Goal: Task Accomplishment & Management: Manage account settings

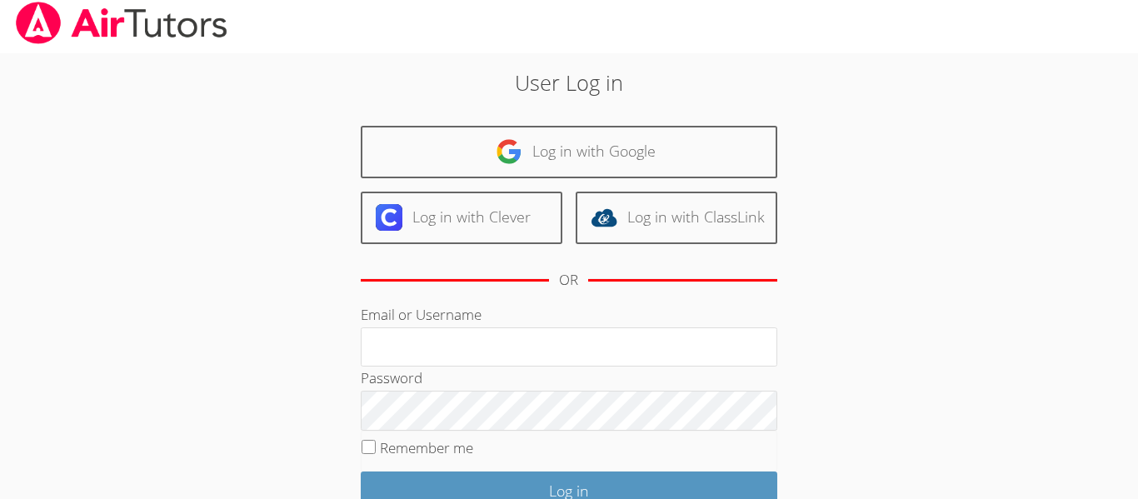
scroll to position [11, 0]
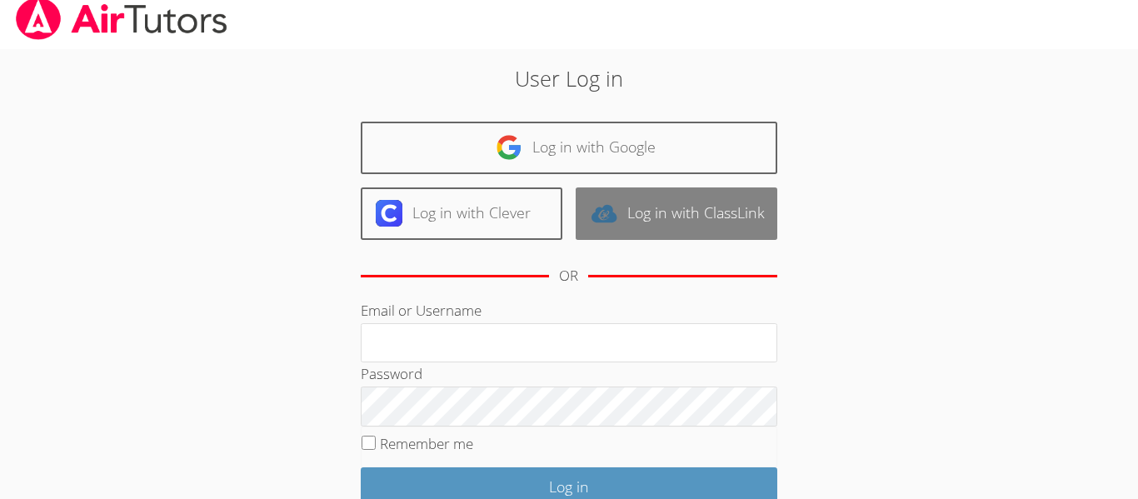
click at [616, 227] on link "Log in with ClassLink" at bounding box center [677, 213] width 202 height 52
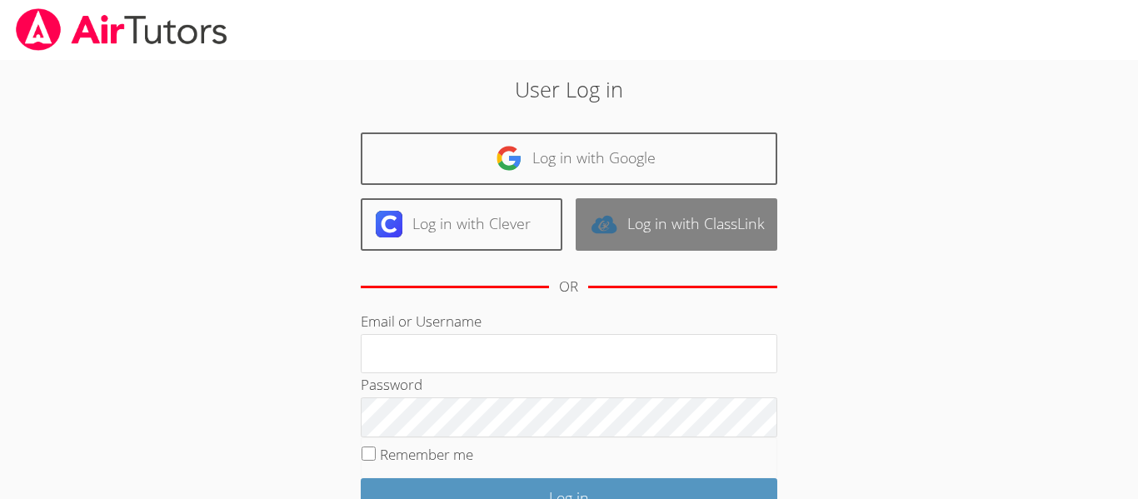
click at [616, 233] on img at bounding box center [604, 224] width 27 height 27
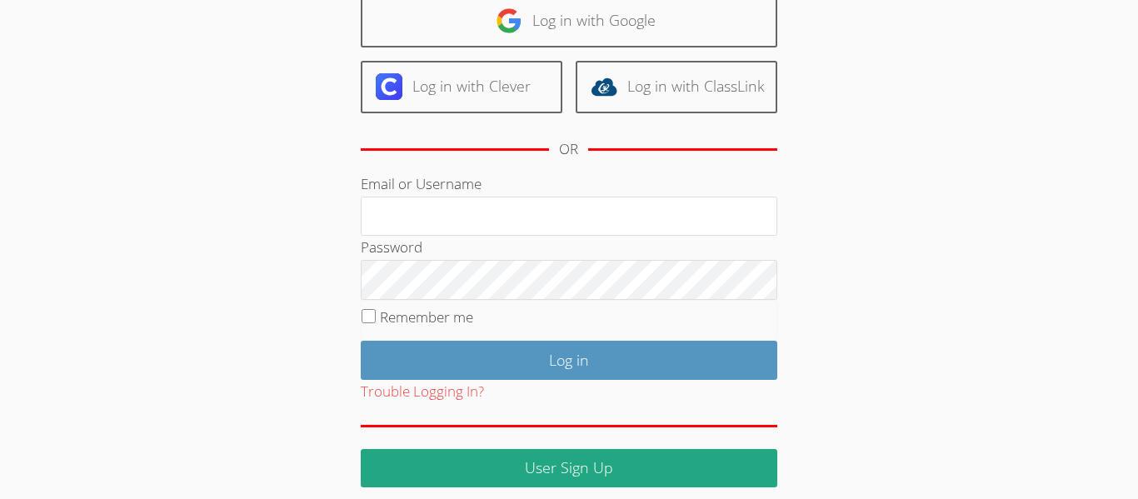
scroll to position [152, 0]
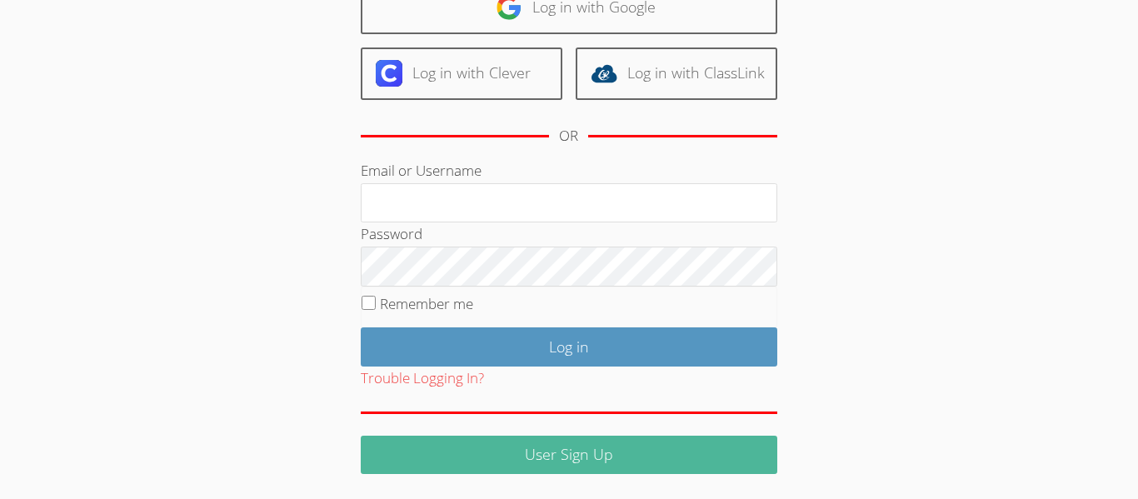
click at [546, 447] on link "User Sign Up" at bounding box center [569, 455] width 417 height 39
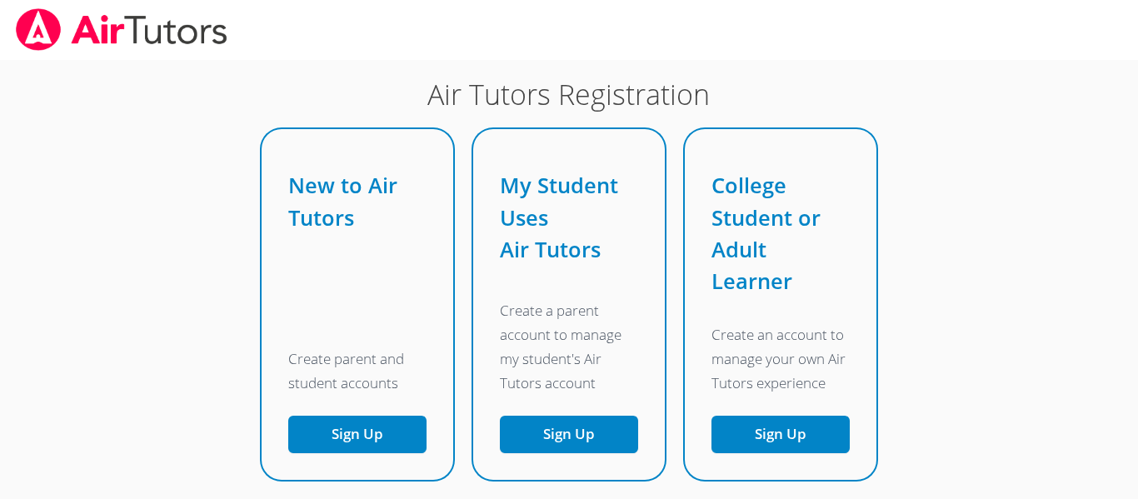
scroll to position [127, 0]
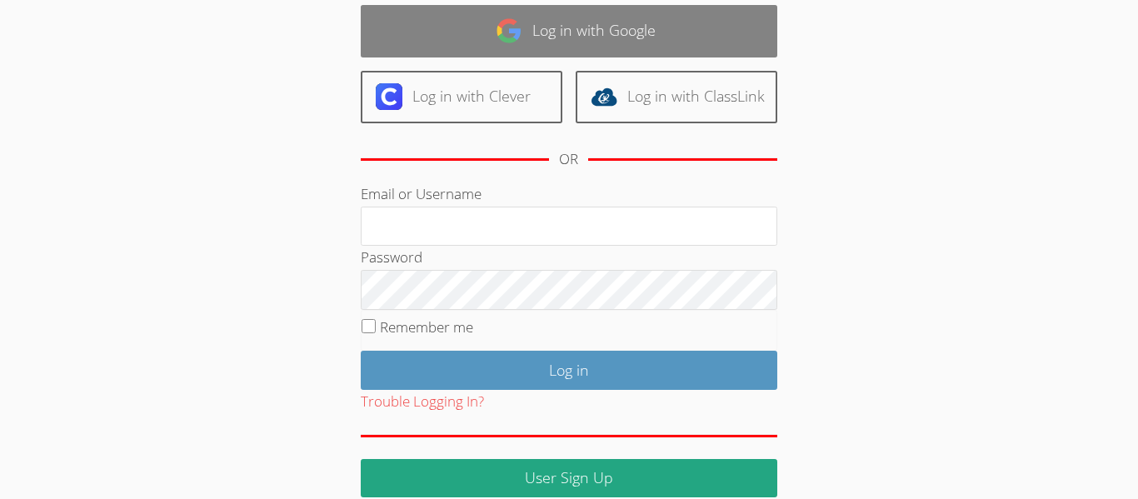
click at [727, 27] on link "Log in with Google" at bounding box center [569, 31] width 417 height 52
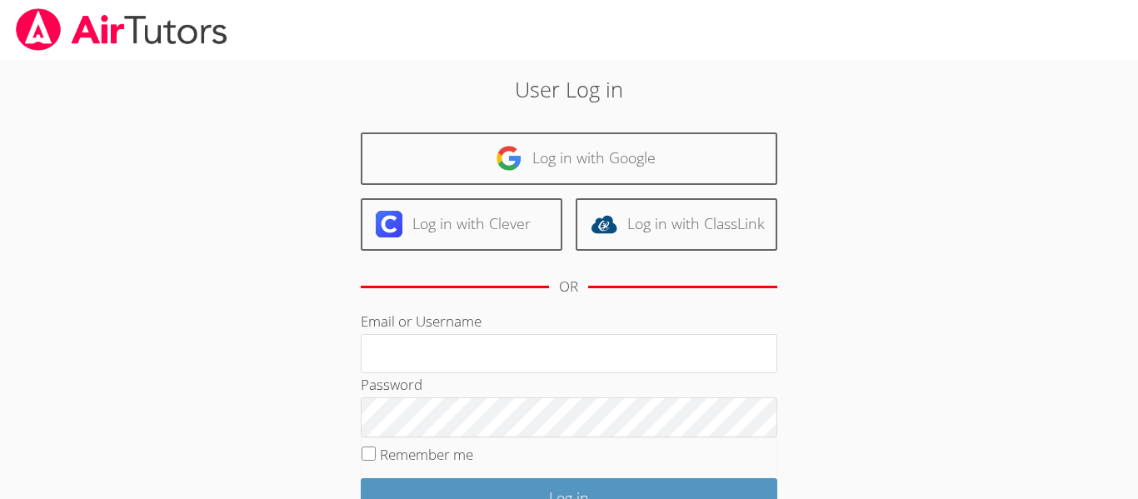
scroll to position [127, 0]
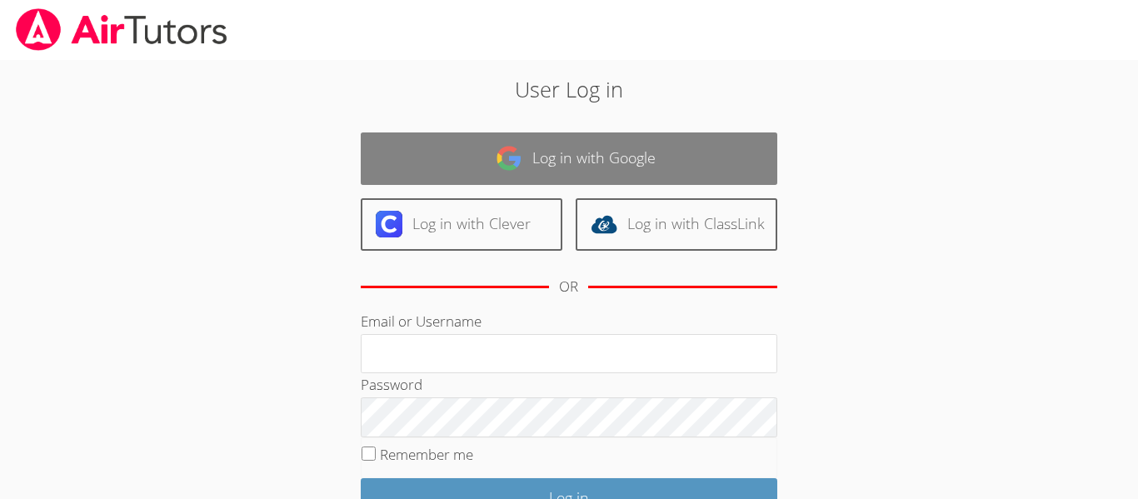
click at [522, 144] on link "Log in with Google" at bounding box center [569, 158] width 417 height 52
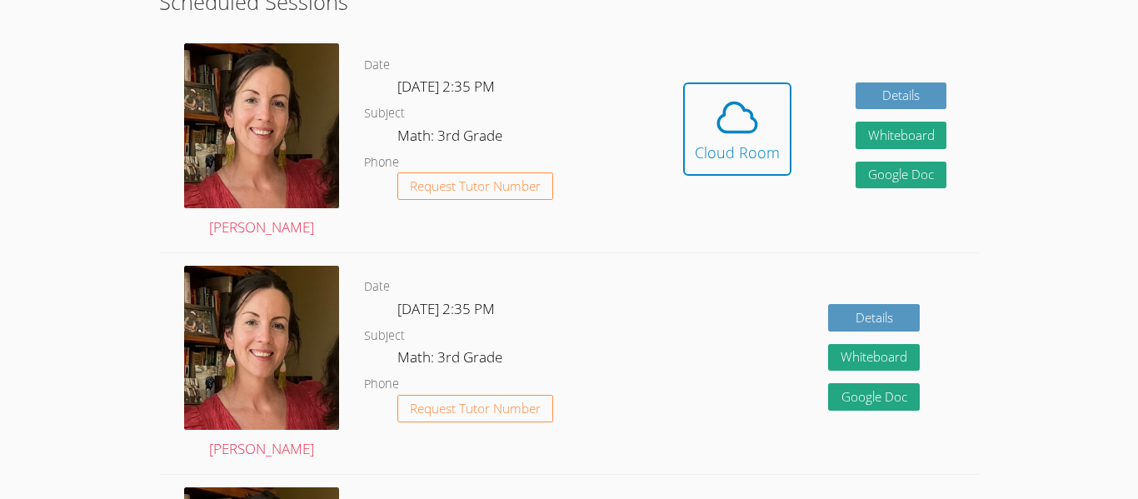
scroll to position [488, 0]
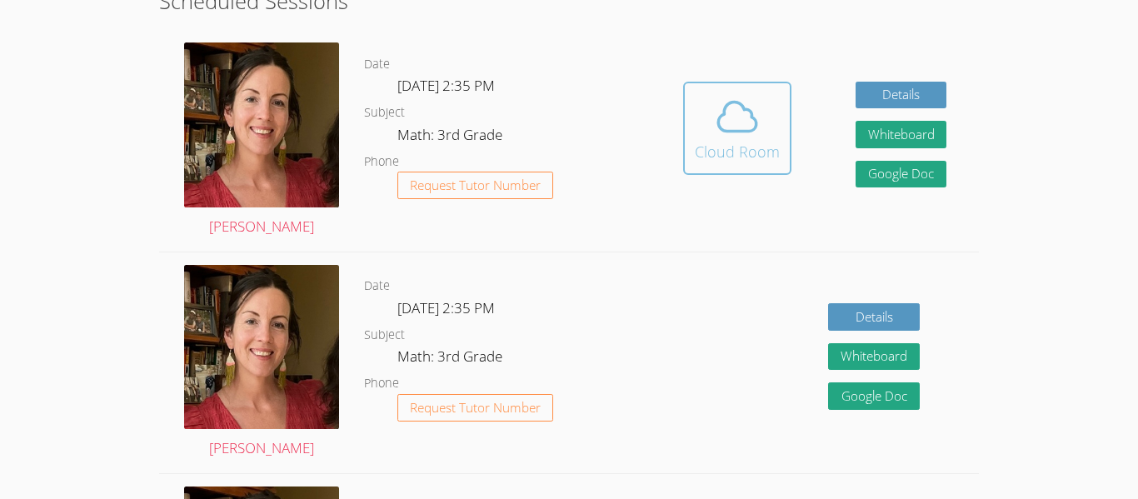
click at [741, 99] on icon at bounding box center [737, 116] width 47 height 47
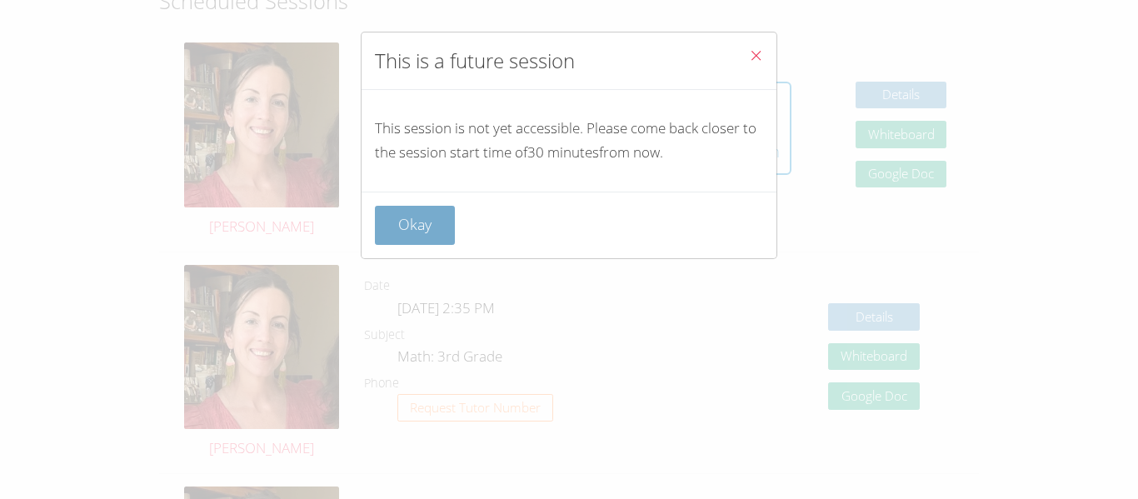
click at [437, 238] on button "Okay" at bounding box center [415, 225] width 80 height 39
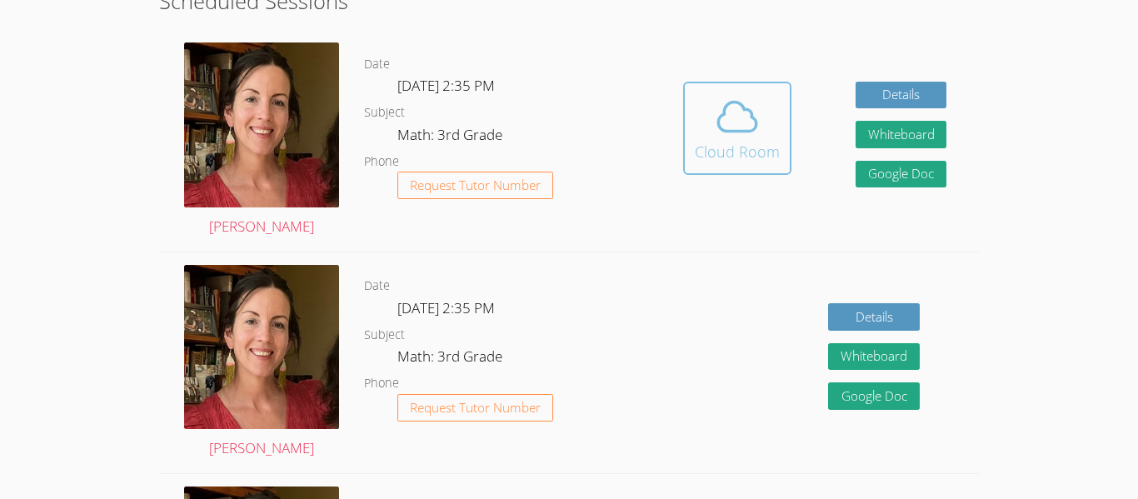
click at [745, 147] on div "Cloud Room" at bounding box center [737, 151] width 85 height 23
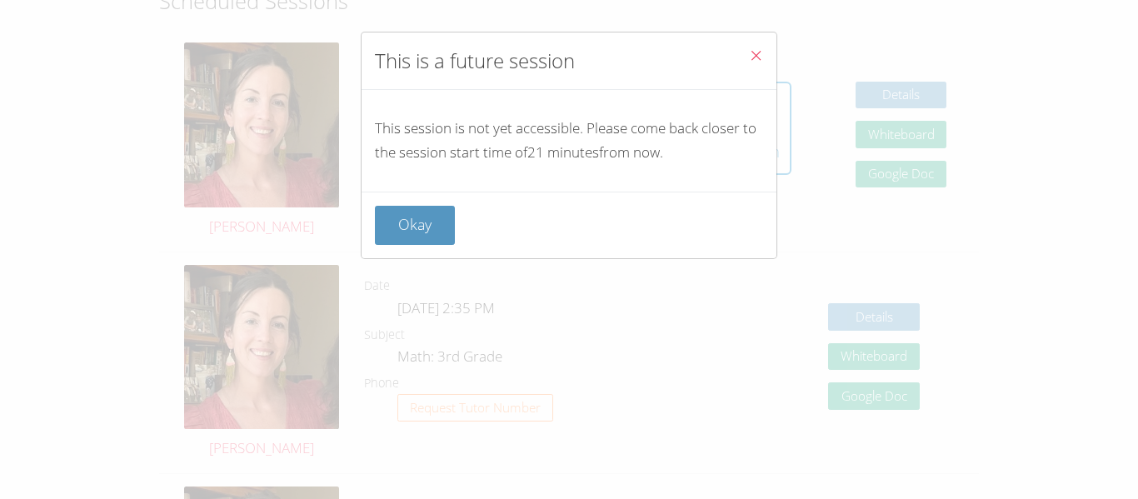
click at [761, 35] on button "Close" at bounding box center [756, 57] width 41 height 51
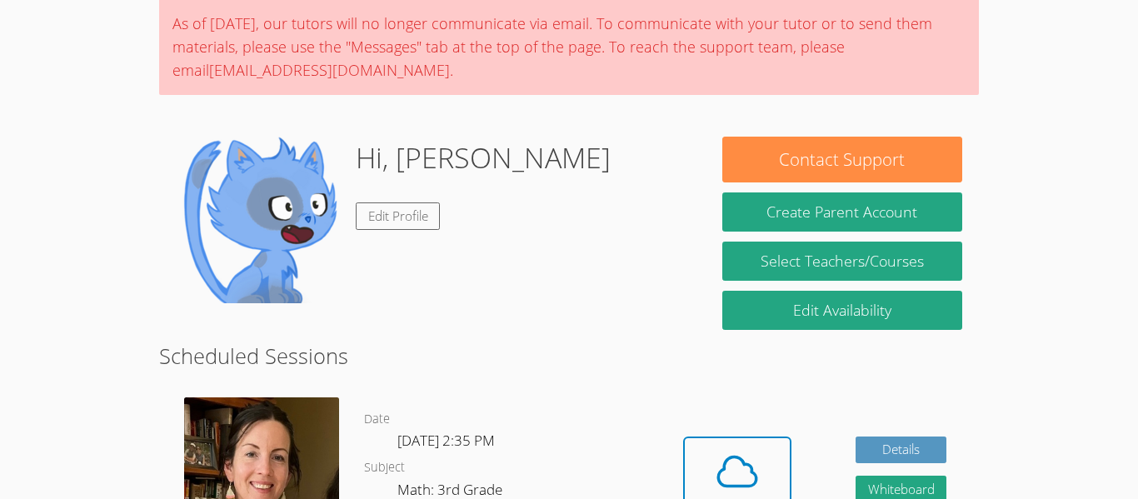
scroll to position [0, 0]
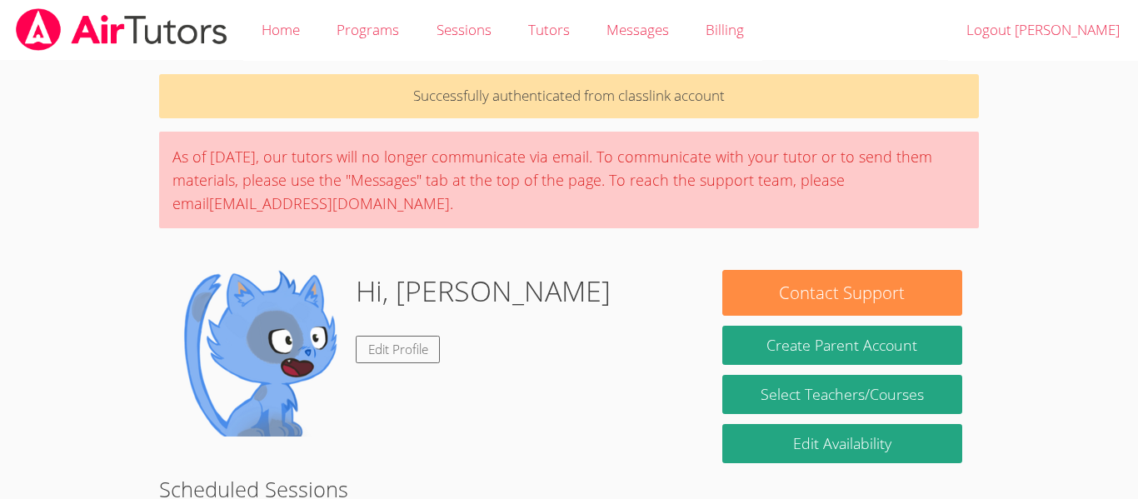
click at [407, 372] on div "Hi, [PERSON_NAME] Edit Profile" at bounding box center [483, 353] width 255 height 167
click at [419, 355] on link "Edit Profile" at bounding box center [398, 349] width 85 height 27
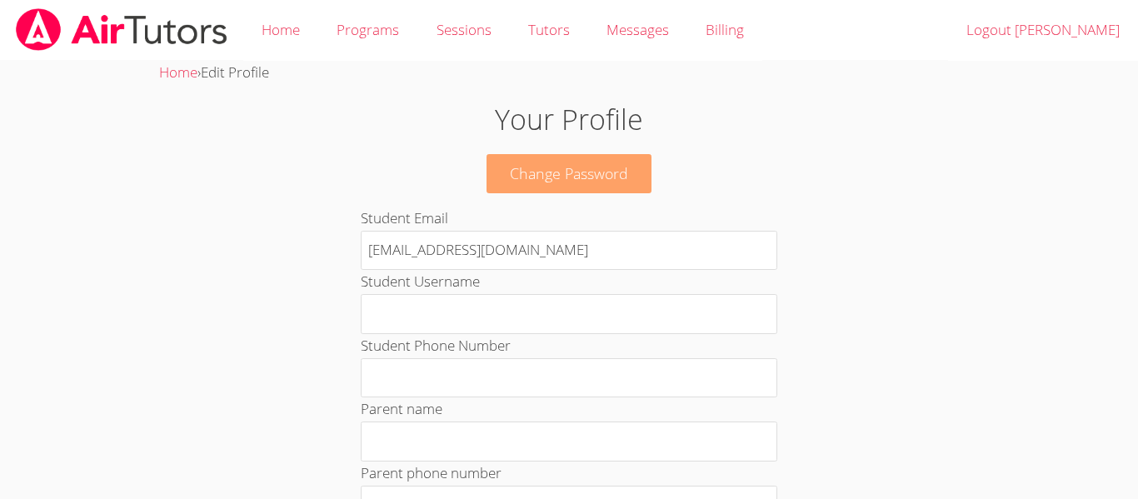
click at [612, 165] on link "Change Password" at bounding box center [569, 173] width 165 height 39
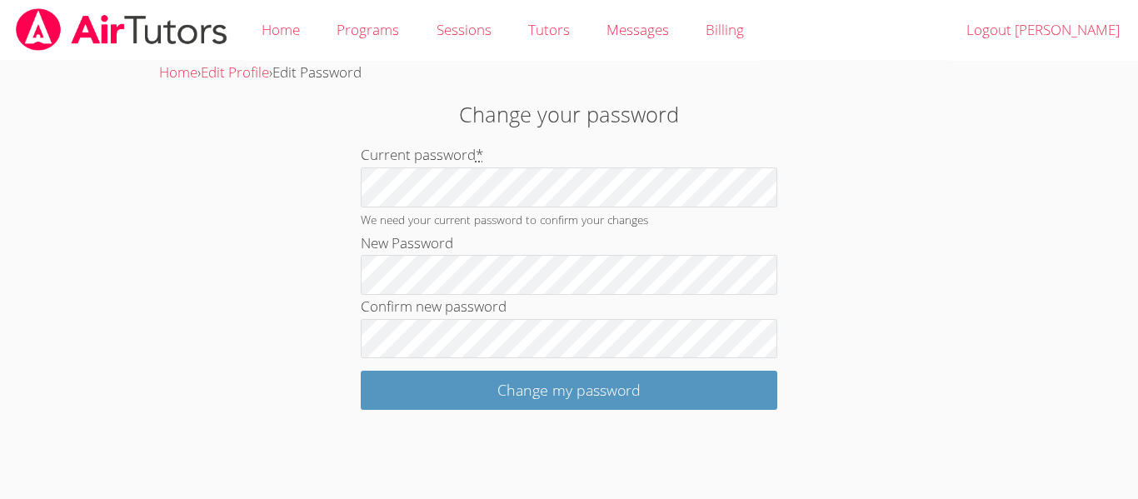
click at [774, 104] on h2 "Change your password" at bounding box center [569, 114] width 615 height 32
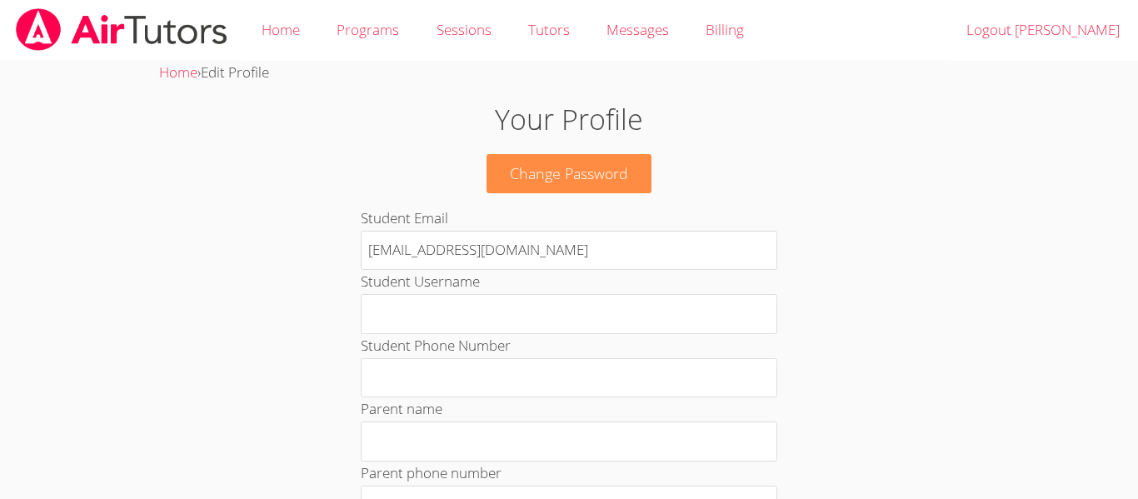
click at [259, 79] on span "Edit Profile" at bounding box center [235, 71] width 68 height 19
click at [254, 57] on link "Home" at bounding box center [280, 30] width 75 height 61
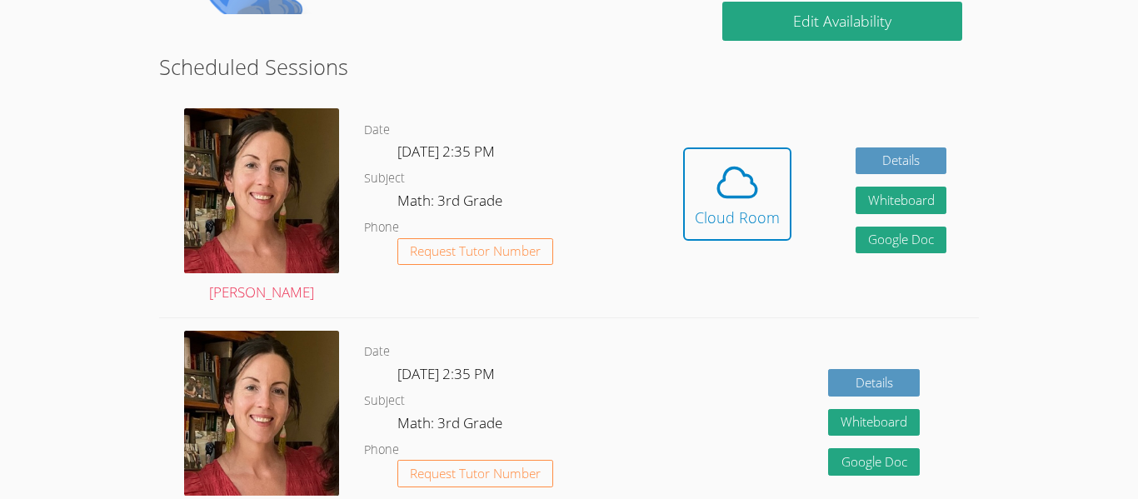
scroll to position [367, 0]
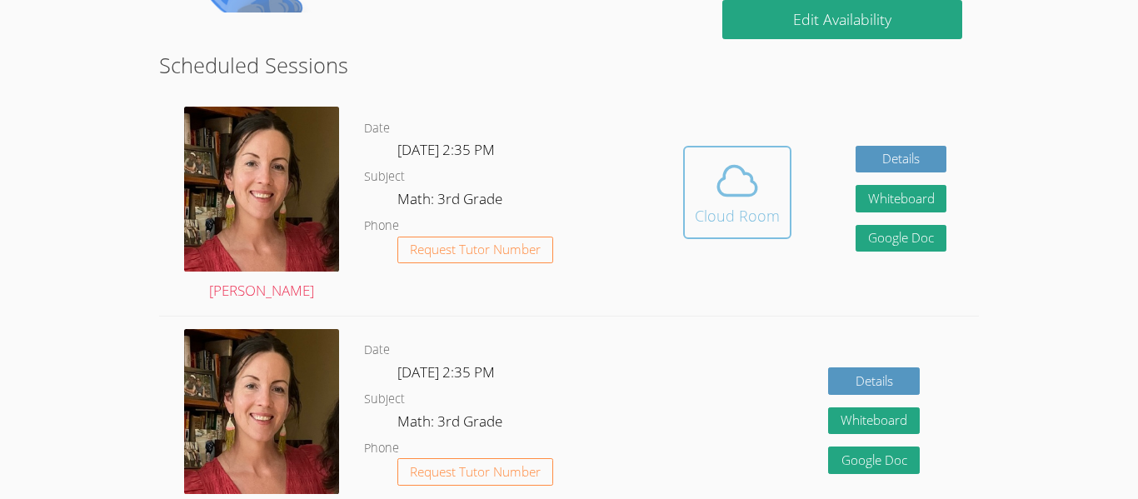
click at [741, 205] on div "Cloud Room" at bounding box center [737, 215] width 85 height 23
